Goal: Information Seeking & Learning: Learn about a topic

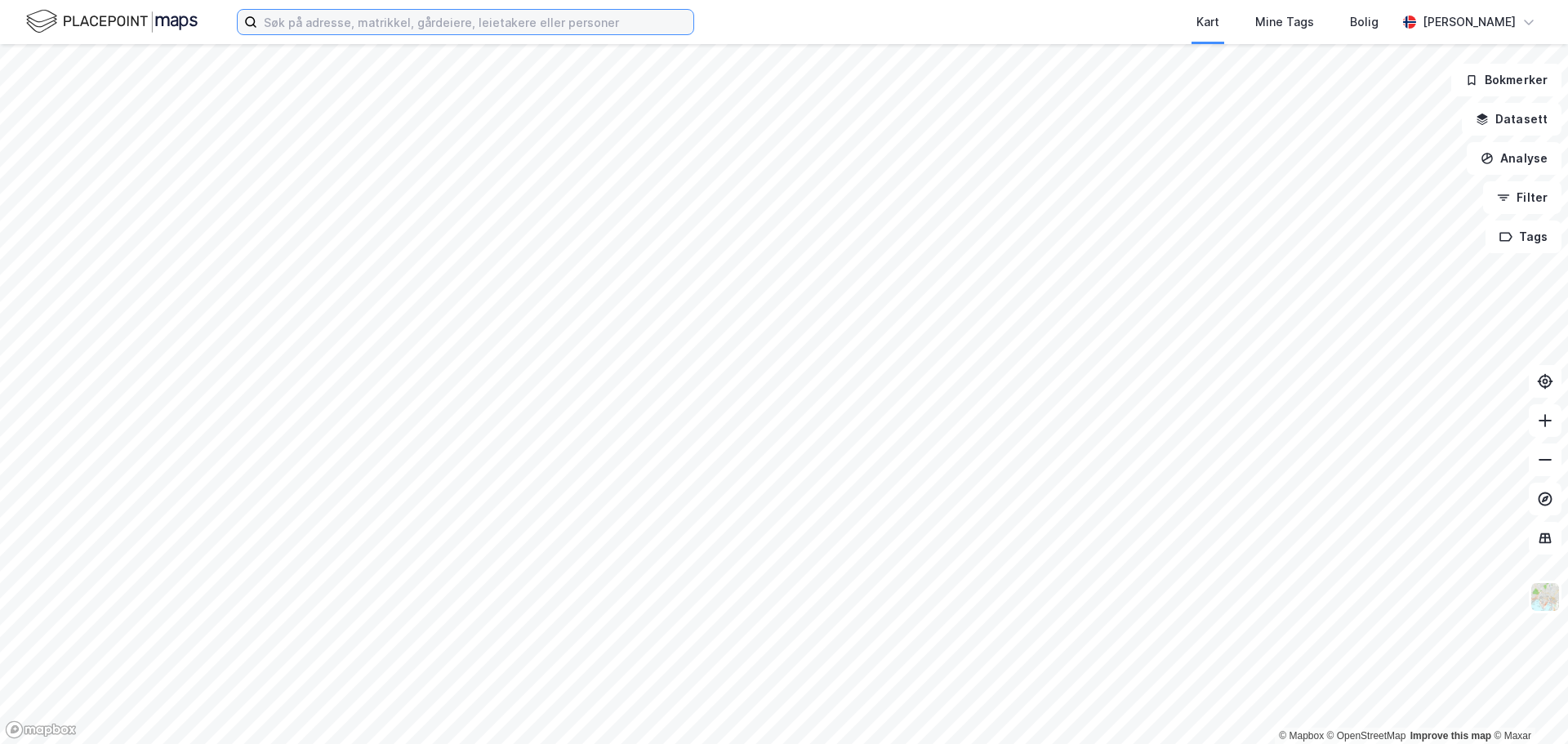
click at [457, 27] on input at bounding box center [475, 22] width 436 height 24
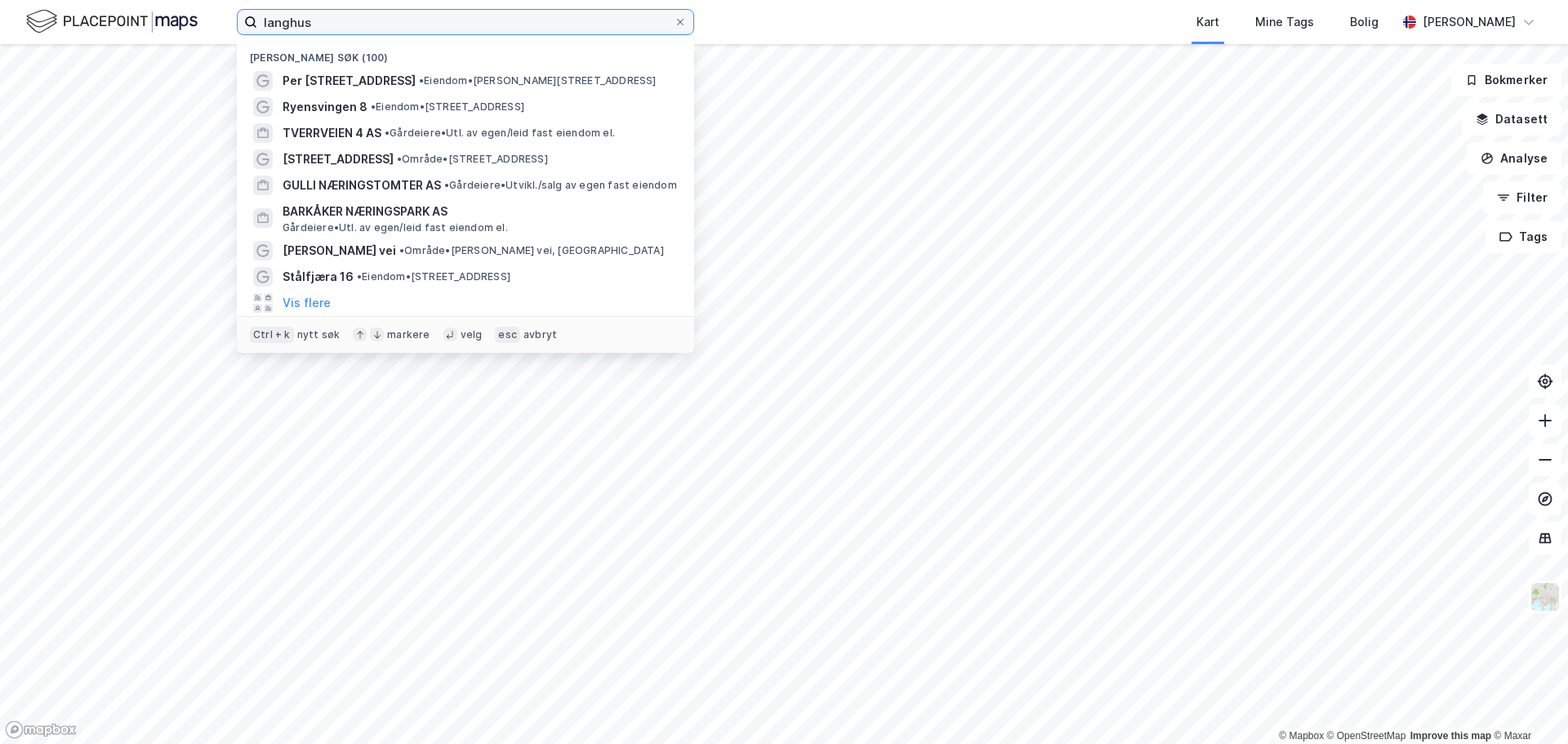
type input "langhus"
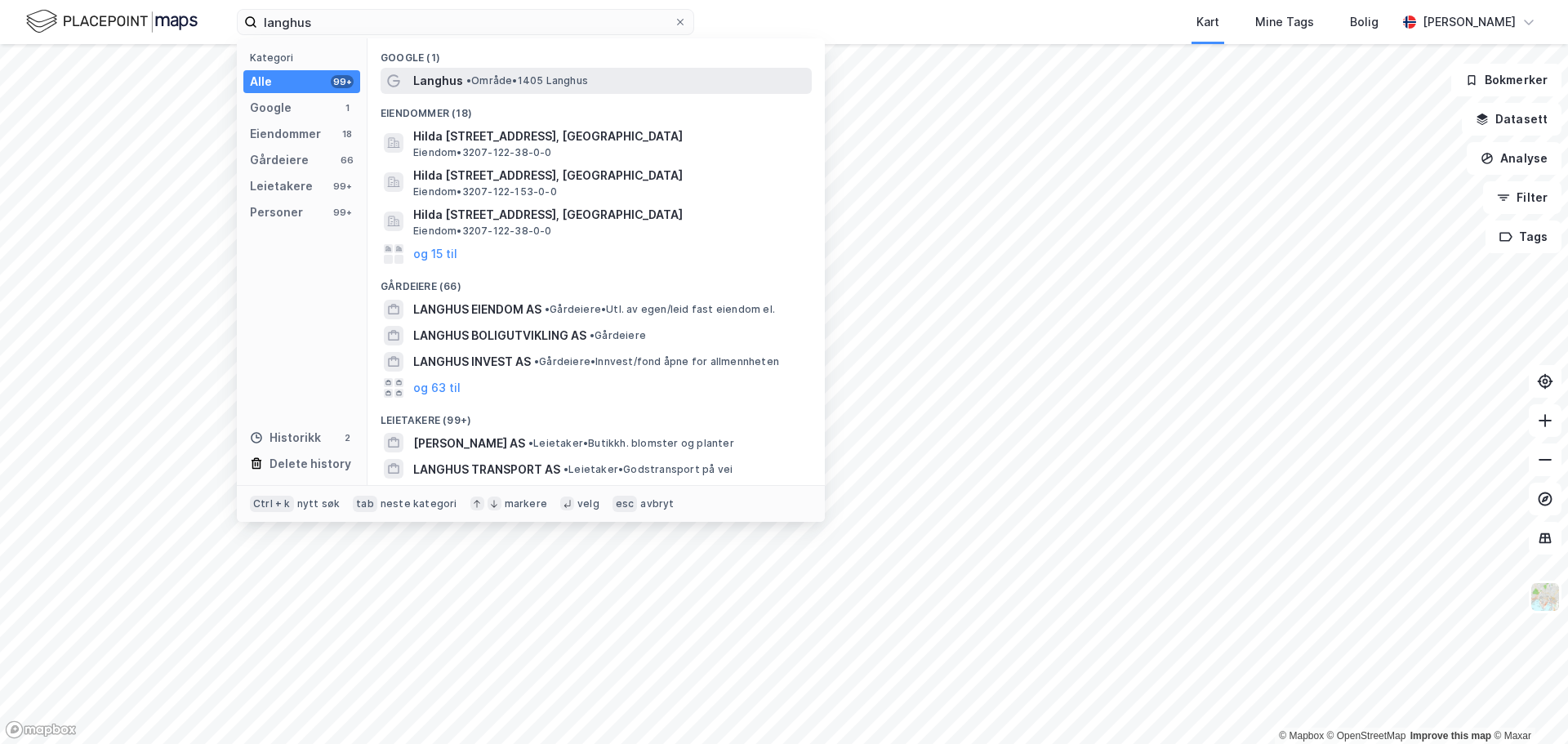
click at [487, 76] on span "• Område • 1405 [GEOGRAPHIC_DATA]" at bounding box center [527, 80] width 122 height 13
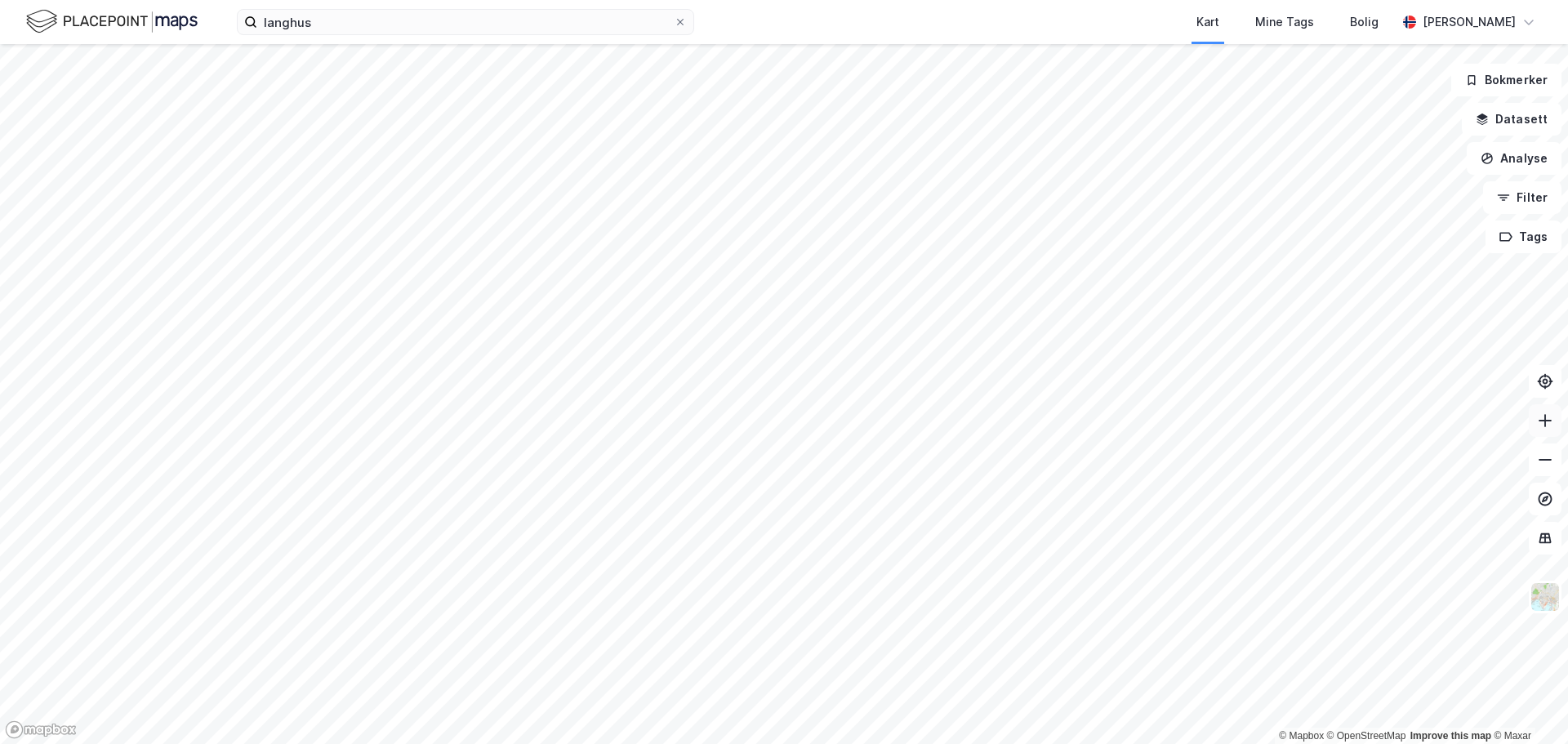
click at [1543, 427] on button at bounding box center [1545, 421] width 33 height 33
click at [1538, 417] on icon at bounding box center [1545, 420] width 17 height 17
click at [1547, 418] on icon at bounding box center [1545, 420] width 17 height 17
click at [1545, 462] on icon at bounding box center [1545, 459] width 17 height 17
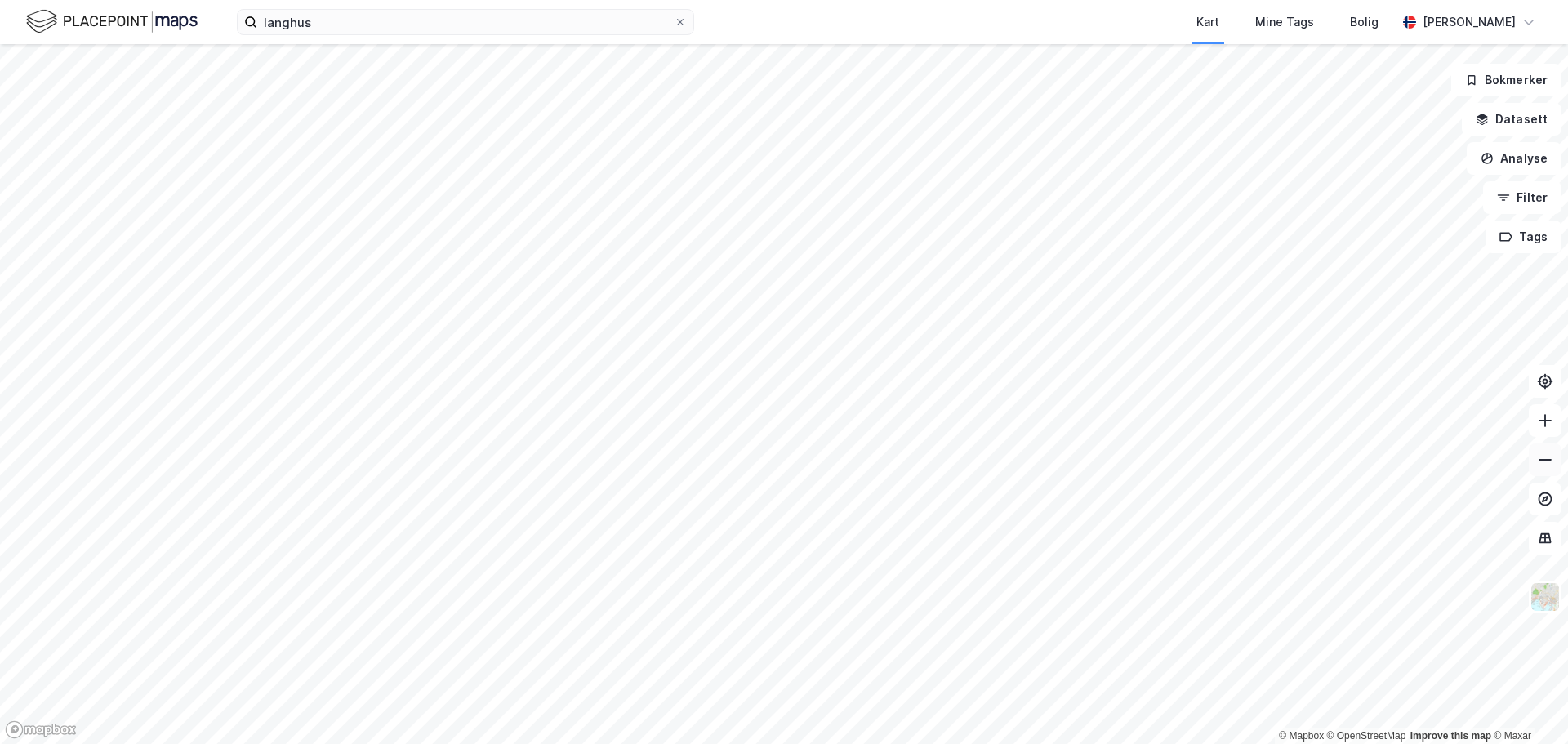
click at [1545, 462] on icon at bounding box center [1545, 459] width 17 height 17
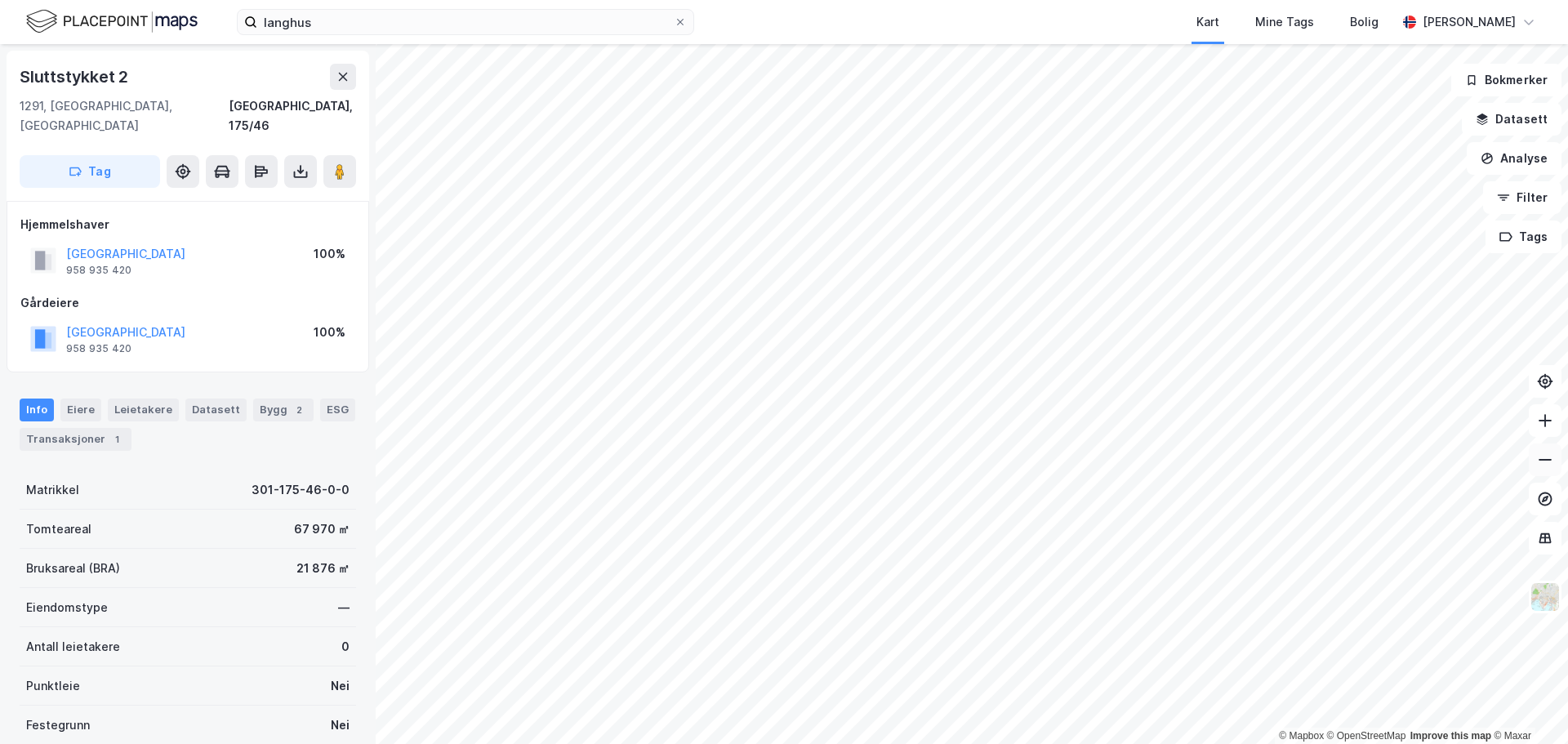
click at [1540, 449] on button at bounding box center [1545, 460] width 33 height 33
click at [1538, 429] on button at bounding box center [1545, 421] width 33 height 33
click at [1537, 428] on icon at bounding box center [1545, 420] width 17 height 17
click at [1538, 423] on icon at bounding box center [1545, 420] width 17 height 17
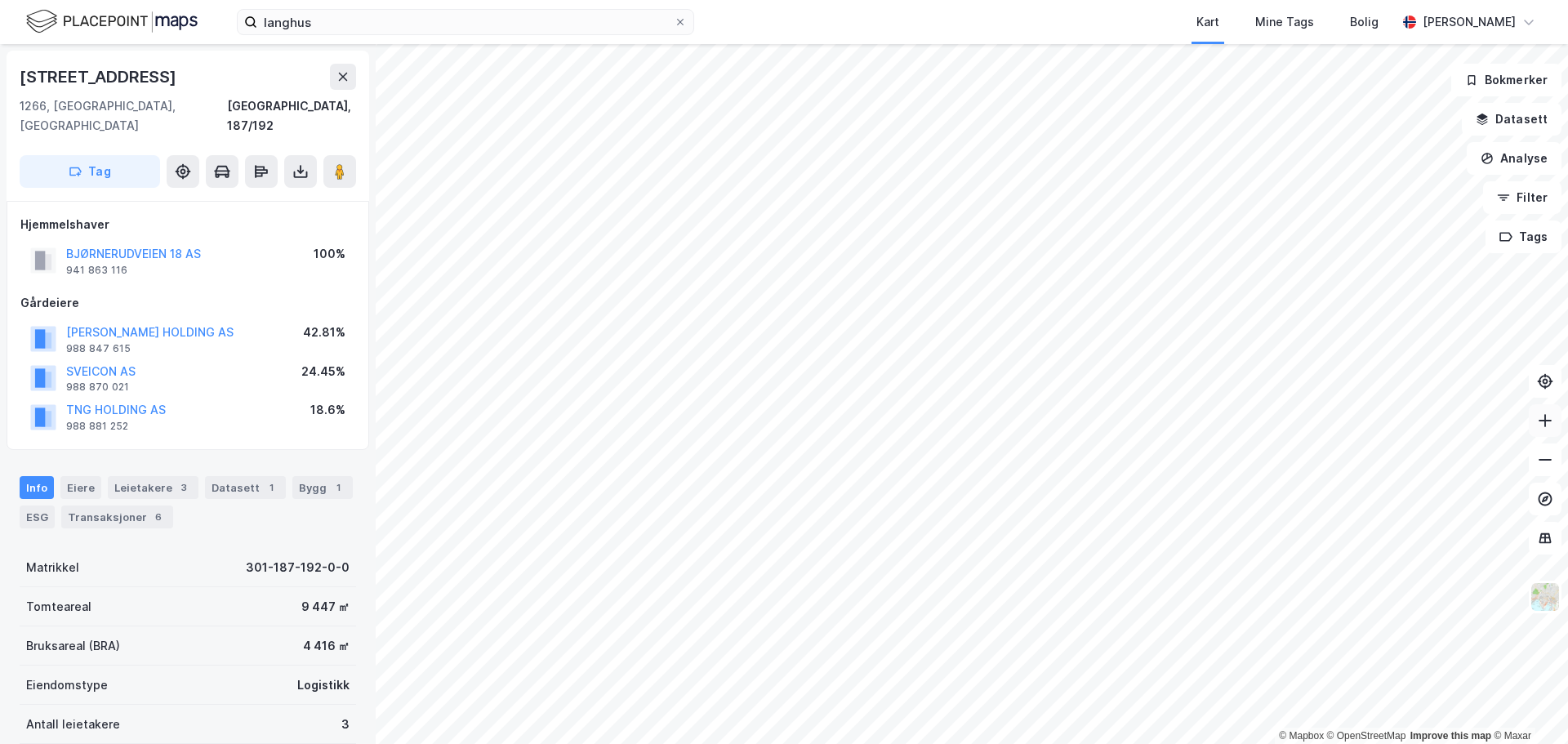
click at [1532, 426] on button at bounding box center [1545, 421] width 33 height 33
click at [1555, 457] on button at bounding box center [1545, 460] width 33 height 33
click at [1545, 467] on icon at bounding box center [1545, 459] width 17 height 17
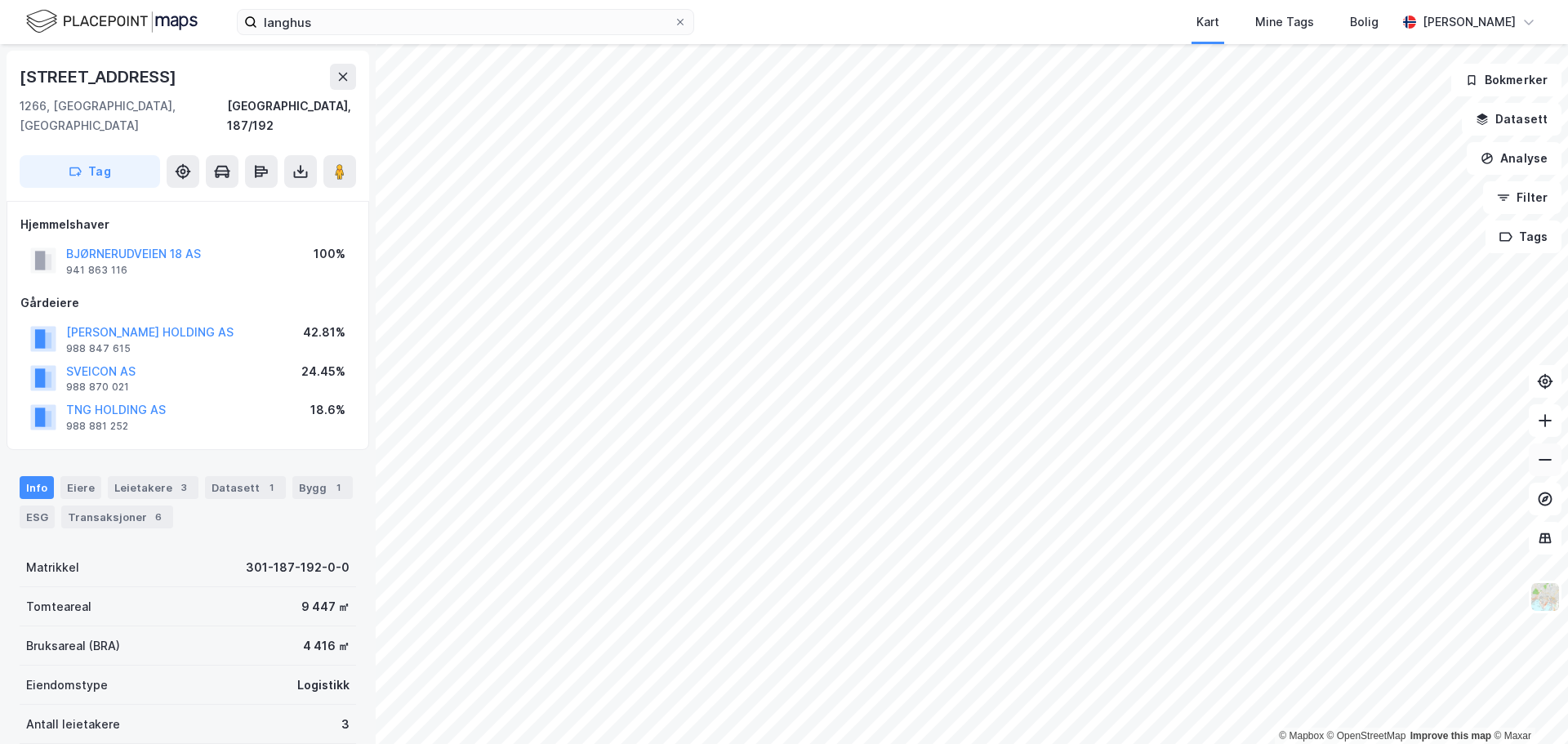
click at [1545, 468] on button at bounding box center [1545, 460] width 33 height 33
